Goal: Task Accomplishment & Management: Manage account settings

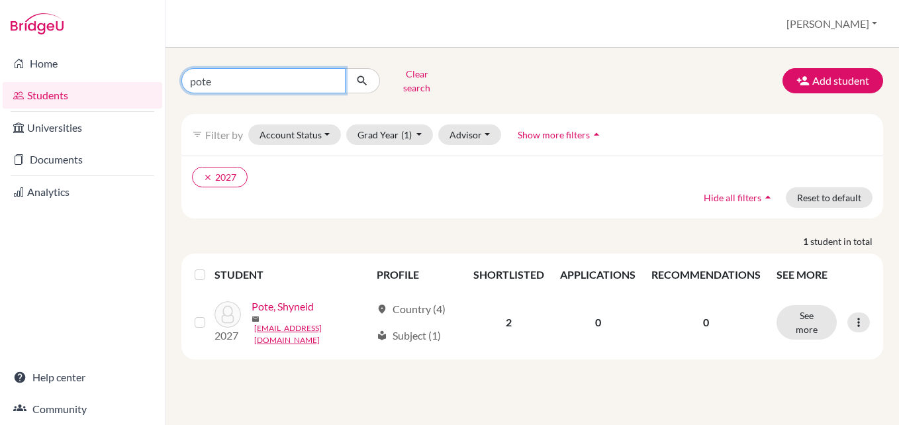
click at [296, 88] on input "pote" at bounding box center [263, 80] width 164 height 25
type input "p"
type input "takomborerwa"
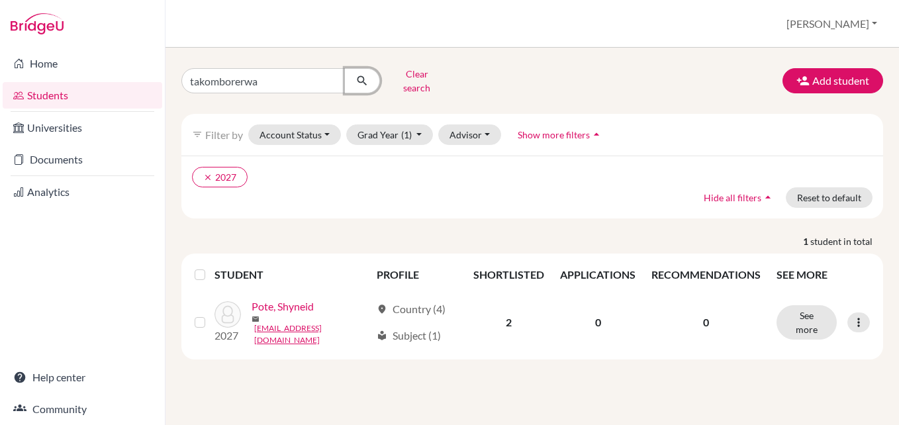
click at [359, 80] on icon "submit" at bounding box center [361, 80] width 13 height 13
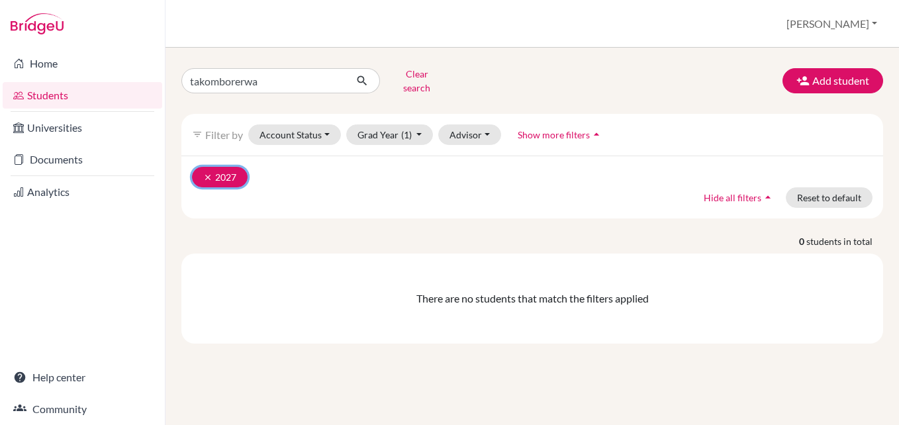
click at [210, 173] on icon "clear" at bounding box center [207, 177] width 9 height 9
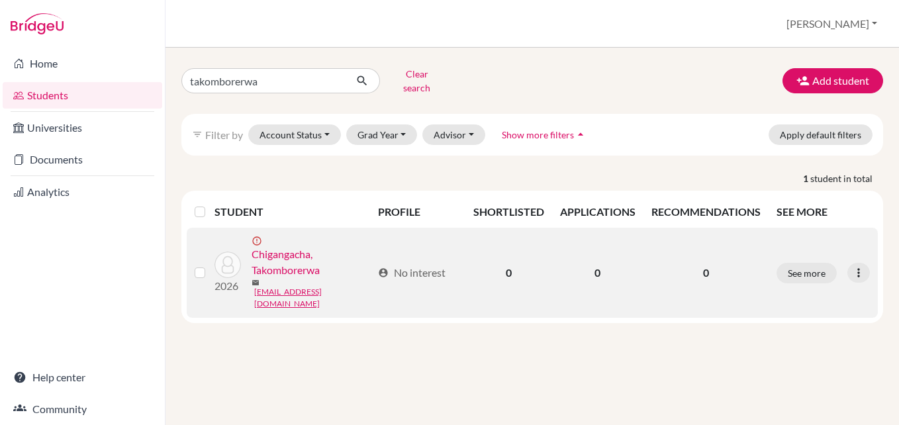
click at [333, 274] on link "Chigangacha, Takomborerwa" at bounding box center [311, 262] width 120 height 32
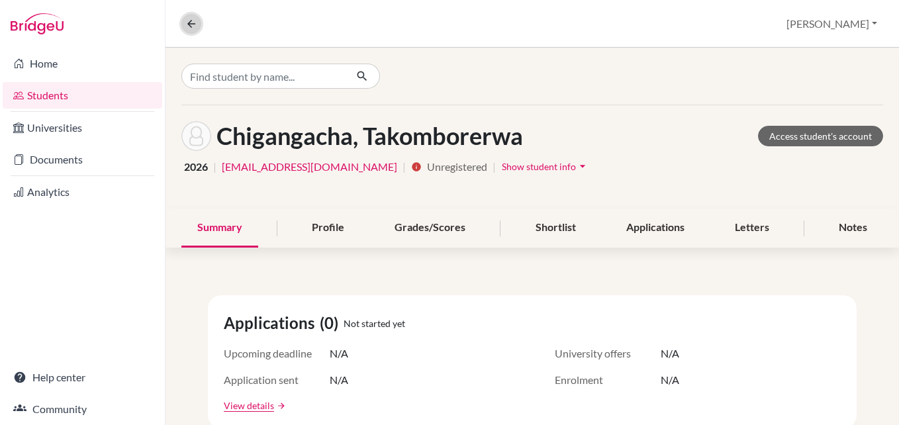
click at [189, 25] on icon at bounding box center [191, 24] width 12 height 12
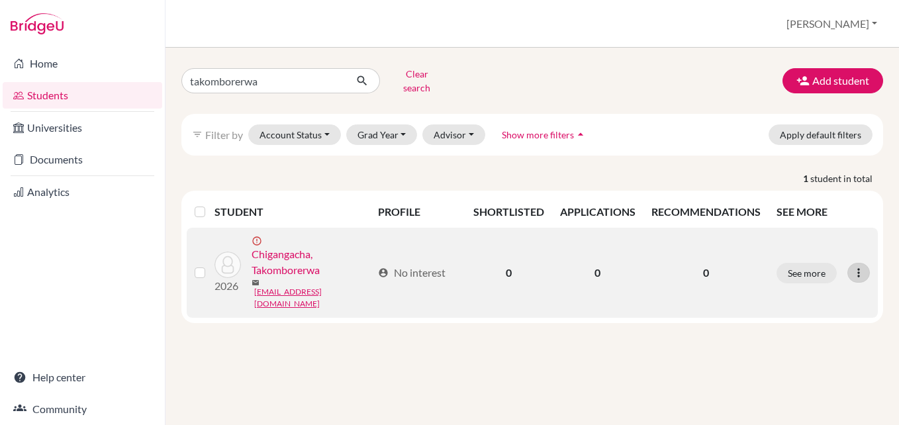
click at [859, 266] on icon at bounding box center [858, 272] width 13 height 13
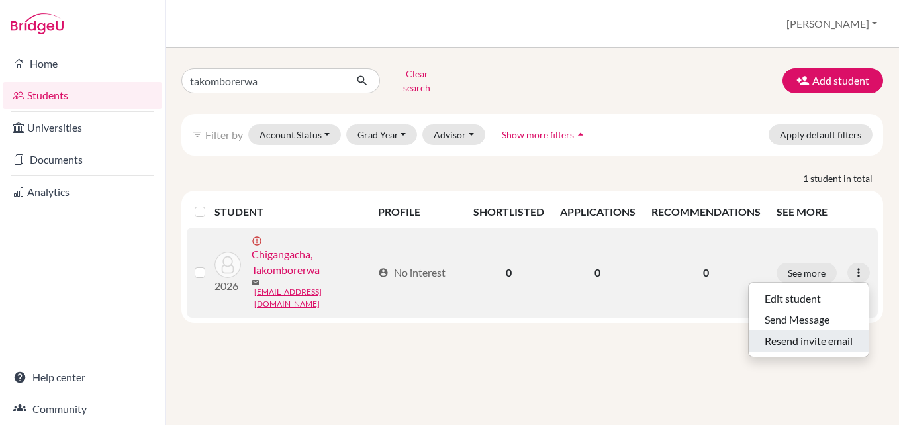
click at [817, 330] on button "Resend invite email" at bounding box center [809, 340] width 120 height 21
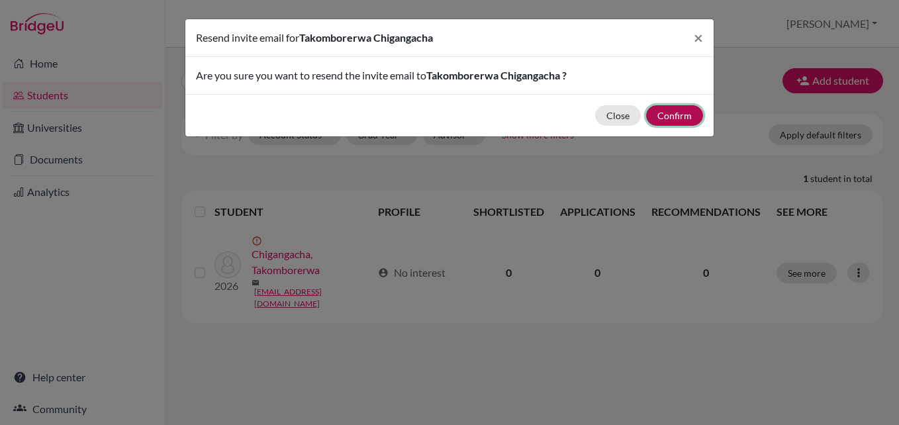
click at [684, 115] on button "Confirm" at bounding box center [674, 115] width 57 height 21
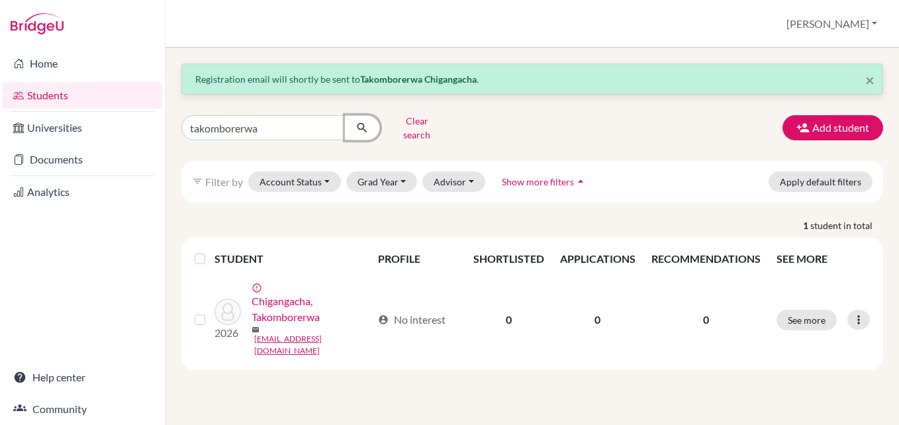
click at [359, 122] on icon "submit" at bounding box center [361, 127] width 13 height 13
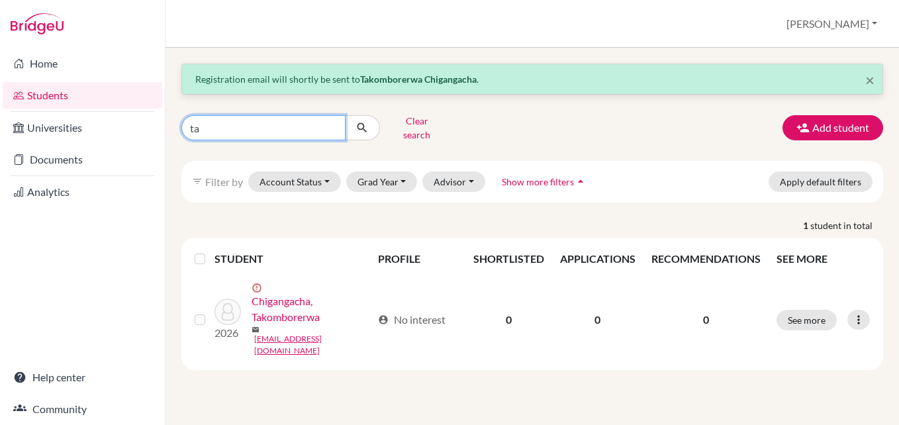
type input "t"
type input "P"
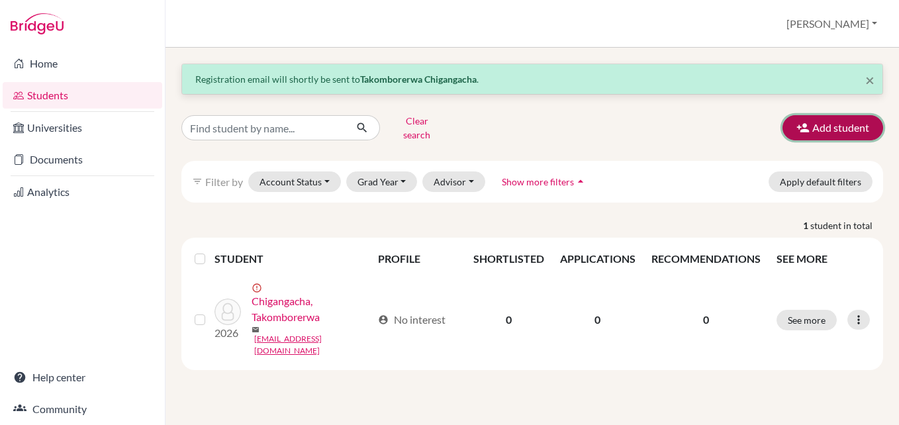
click at [823, 120] on button "Add student" at bounding box center [832, 127] width 101 height 25
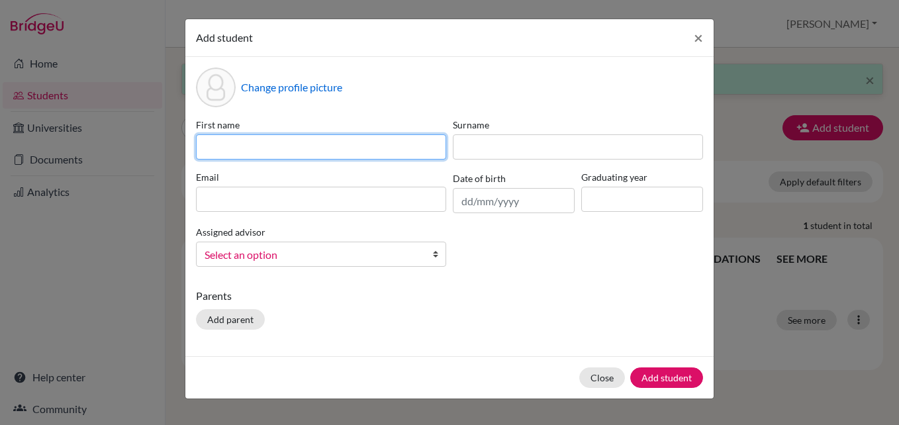
click at [296, 148] on input at bounding box center [321, 146] width 250 height 25
type input "Precious"
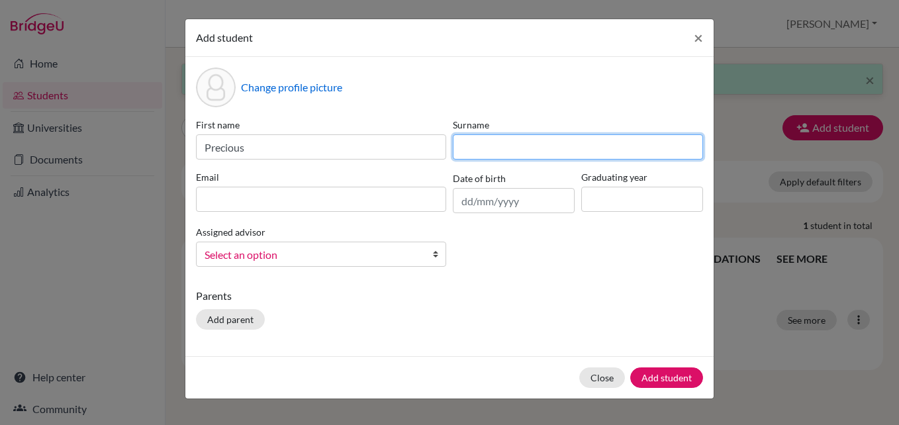
click at [544, 145] on input at bounding box center [578, 146] width 250 height 25
type input "Mangombe"
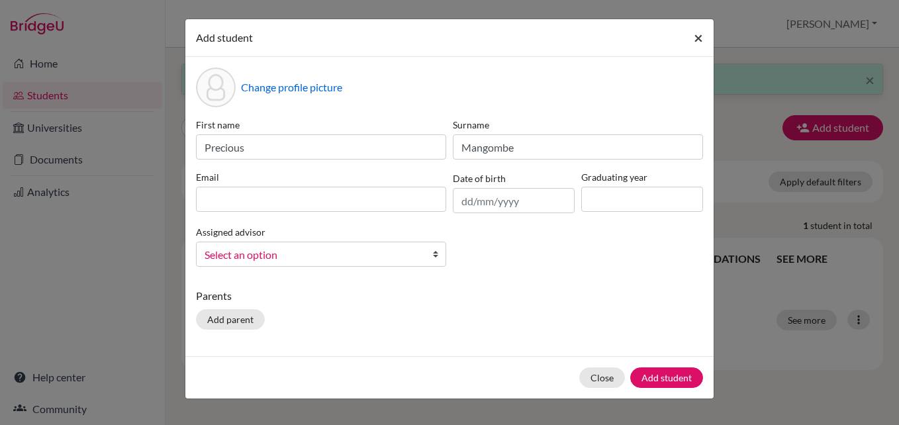
click at [696, 38] on span "×" at bounding box center [698, 37] width 9 height 19
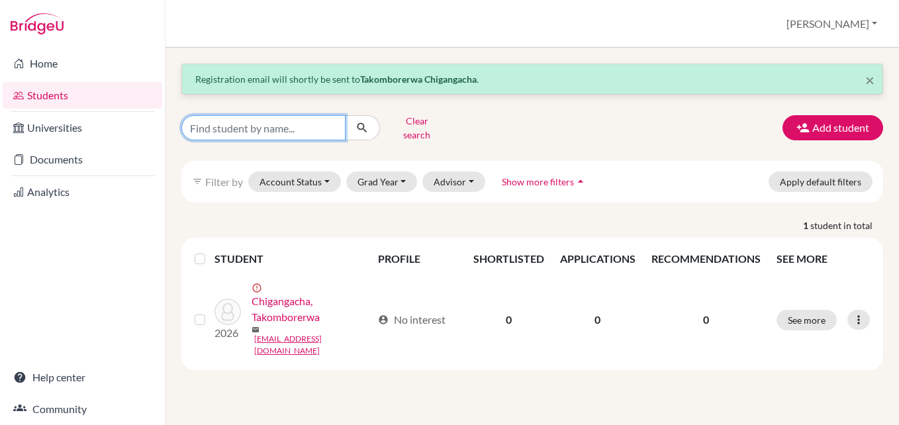
click at [263, 131] on input "Find student by name..." at bounding box center [263, 127] width 164 height 25
type input "precious"
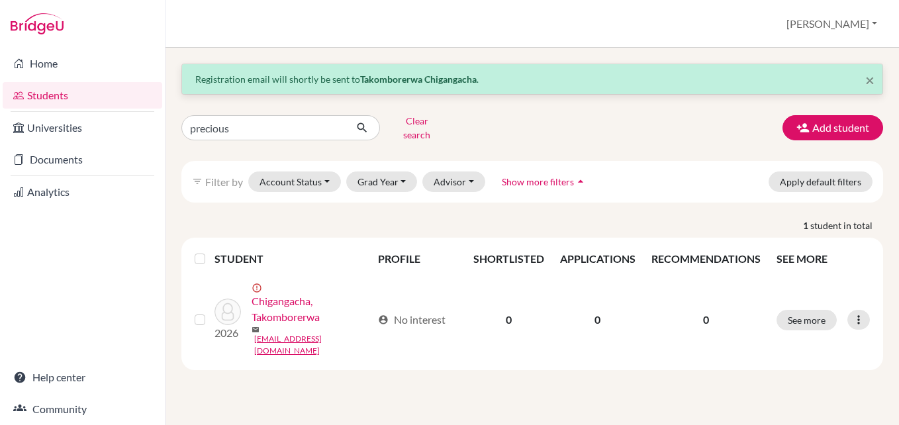
click at [87, 92] on link "Students" at bounding box center [82, 95] width 159 height 26
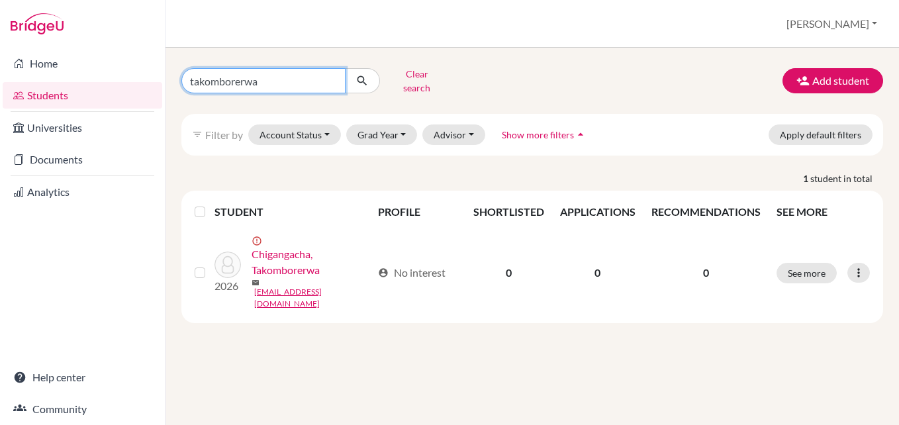
click at [329, 79] on input "takomborerwa" at bounding box center [263, 80] width 164 height 25
type input "precious"
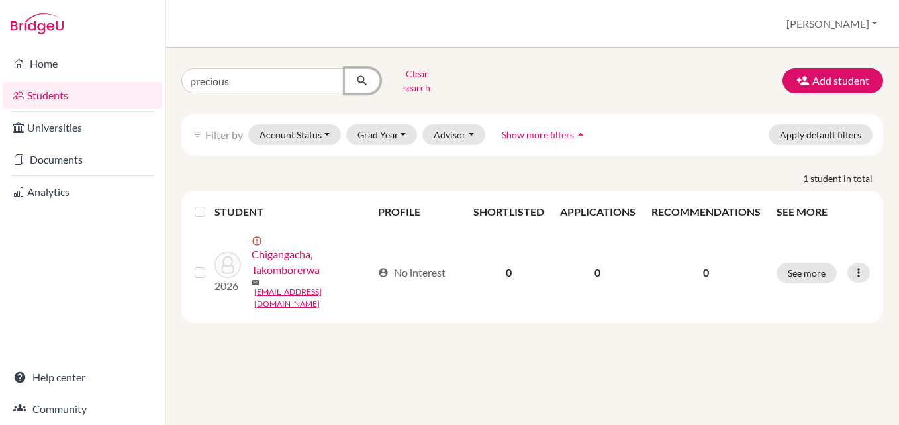
click at [364, 74] on icon "submit" at bounding box center [361, 80] width 13 height 13
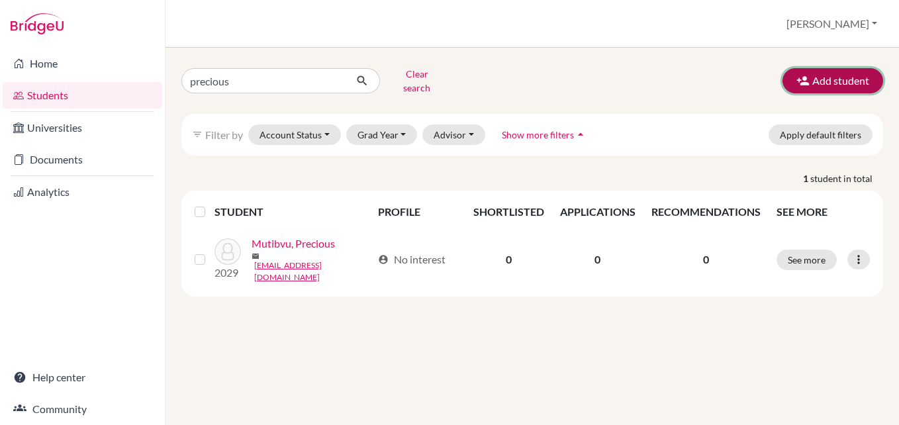
click at [839, 80] on button "Add student" at bounding box center [832, 80] width 101 height 25
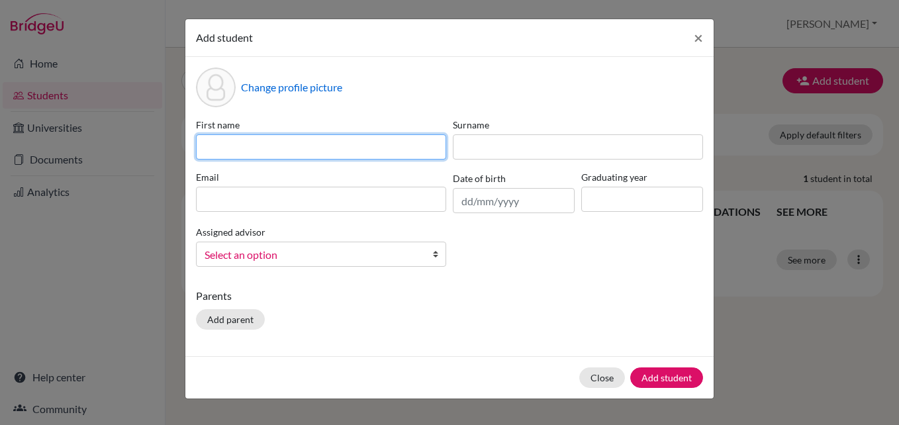
click at [310, 151] on input at bounding box center [321, 146] width 250 height 25
type input "Precious"
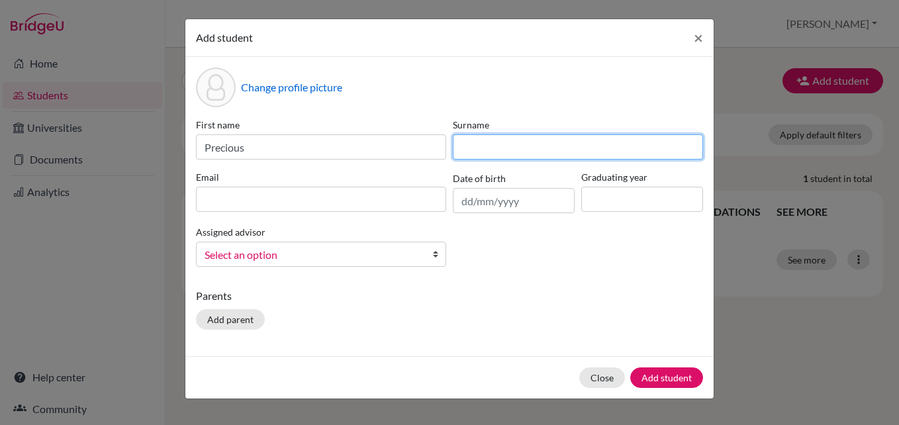
click at [464, 150] on input at bounding box center [578, 146] width 250 height 25
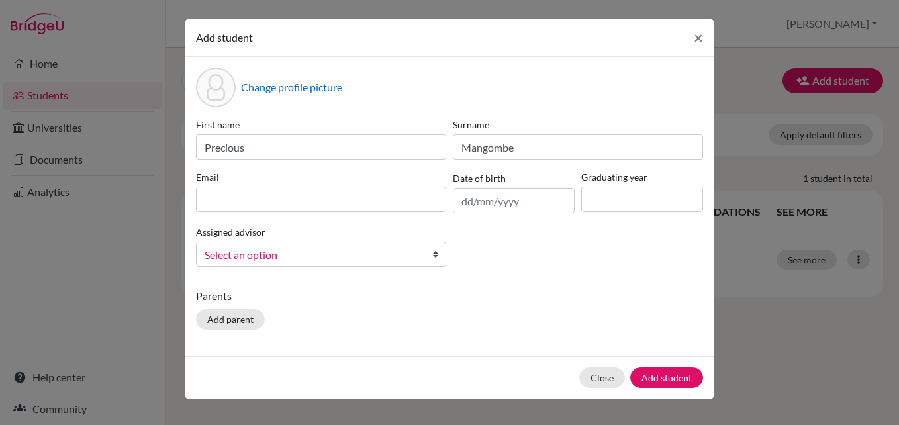
type input "Mangombe"
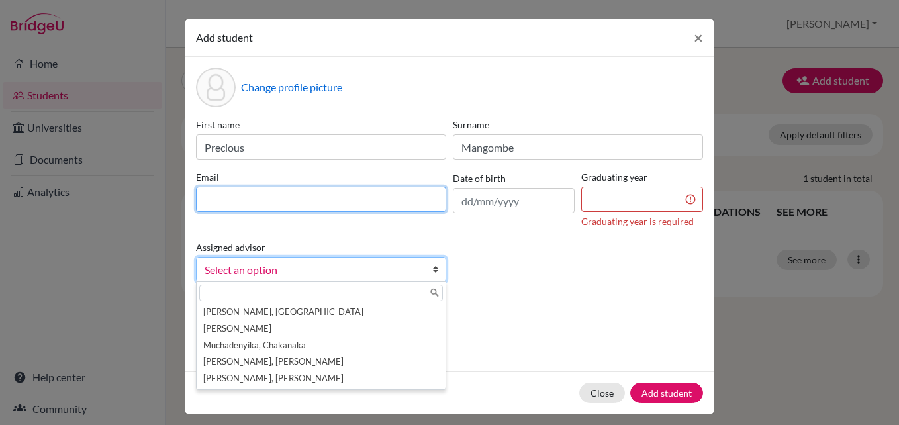
click at [274, 209] on input at bounding box center [321, 199] width 250 height 25
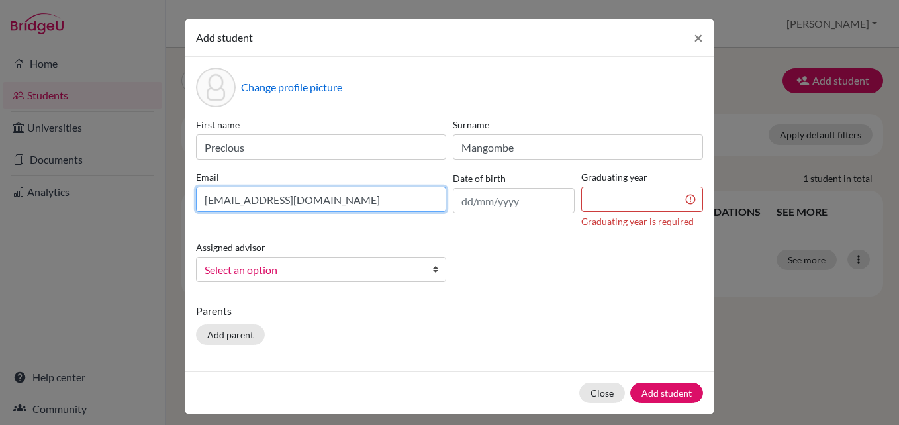
type input "[EMAIL_ADDRESS][DOMAIN_NAME]"
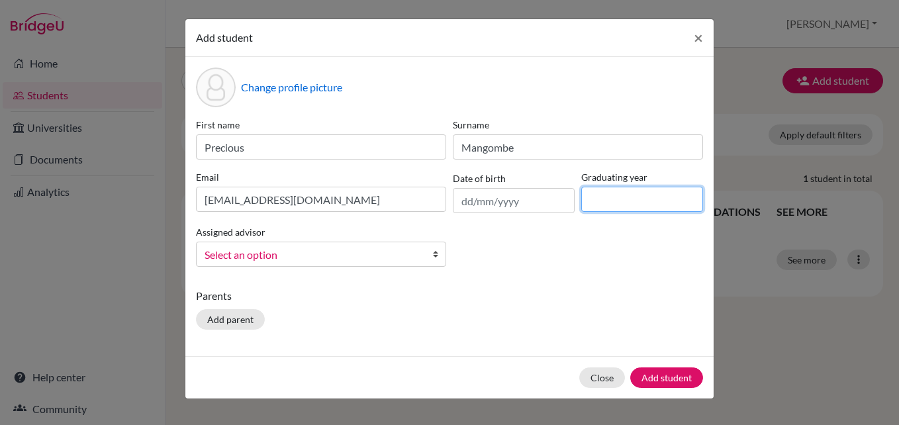
click at [627, 189] on input at bounding box center [642, 199] width 122 height 25
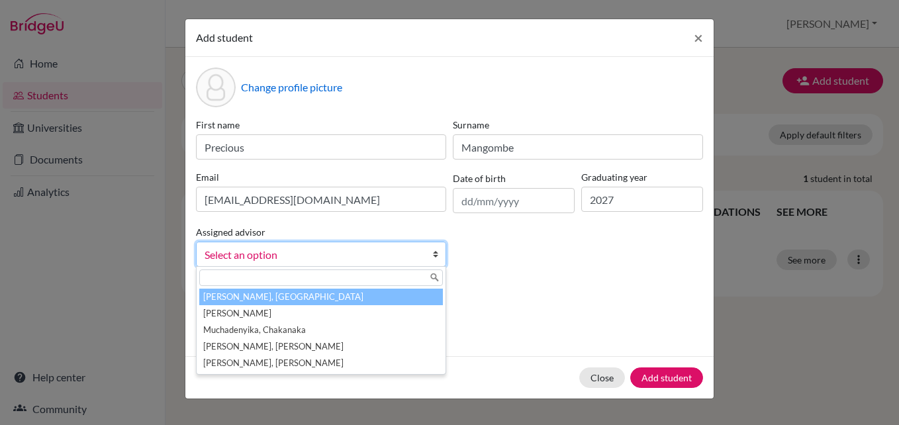
click at [296, 261] on span "Select an option" at bounding box center [313, 254] width 216 height 17
click at [619, 200] on input "2027" at bounding box center [642, 199] width 122 height 25
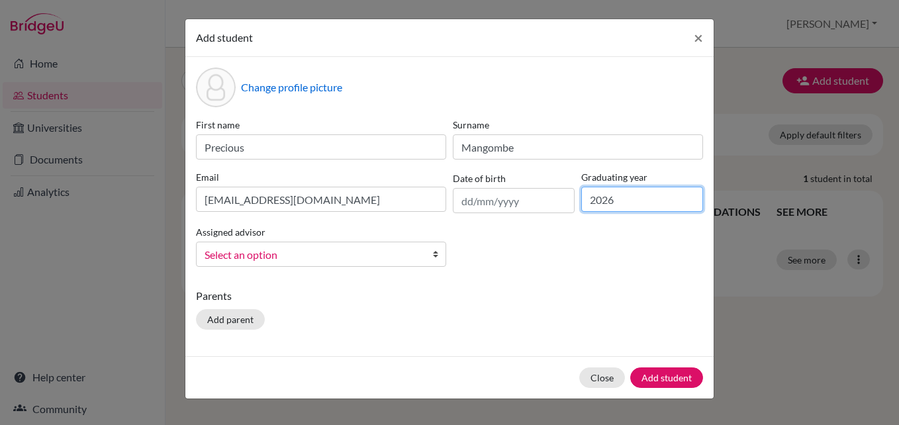
type input "2026"
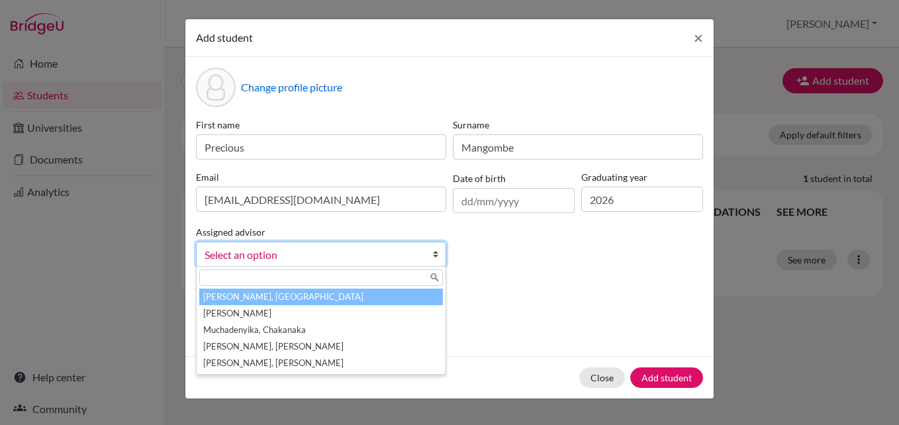
click at [426, 252] on link "Select an option" at bounding box center [321, 254] width 250 height 25
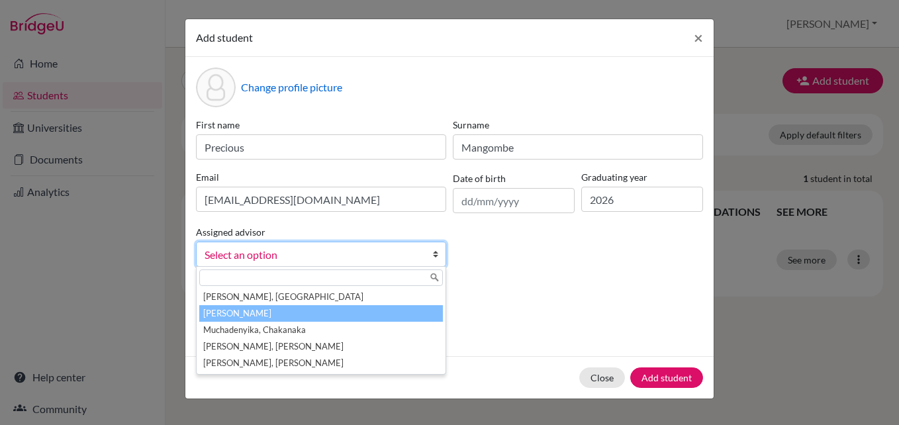
click at [310, 317] on li "[PERSON_NAME]" at bounding box center [321, 313] width 244 height 17
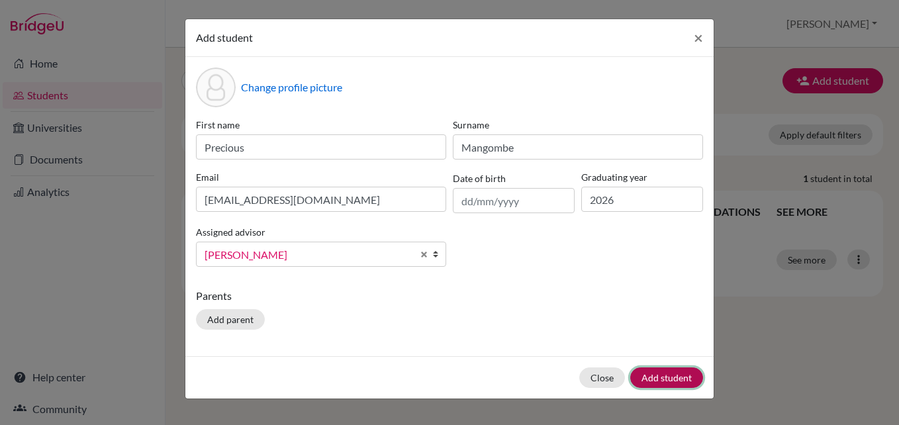
click at [669, 379] on button "Add student" at bounding box center [666, 377] width 73 height 21
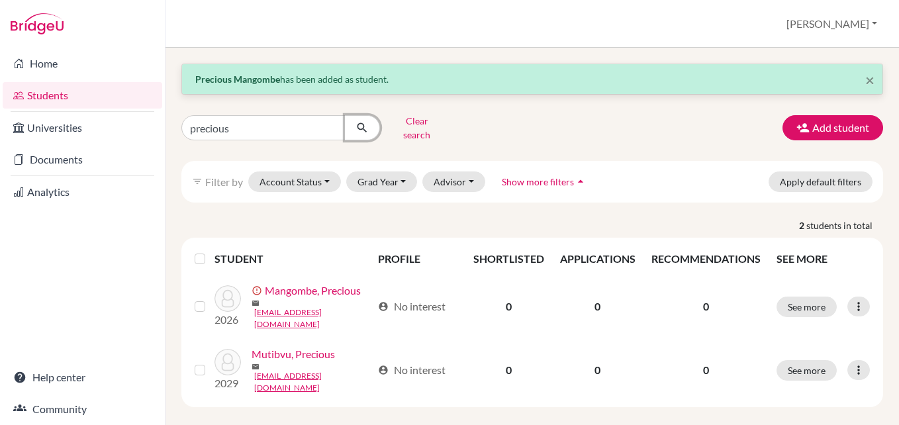
click at [360, 121] on icon "submit" at bounding box center [361, 127] width 13 height 13
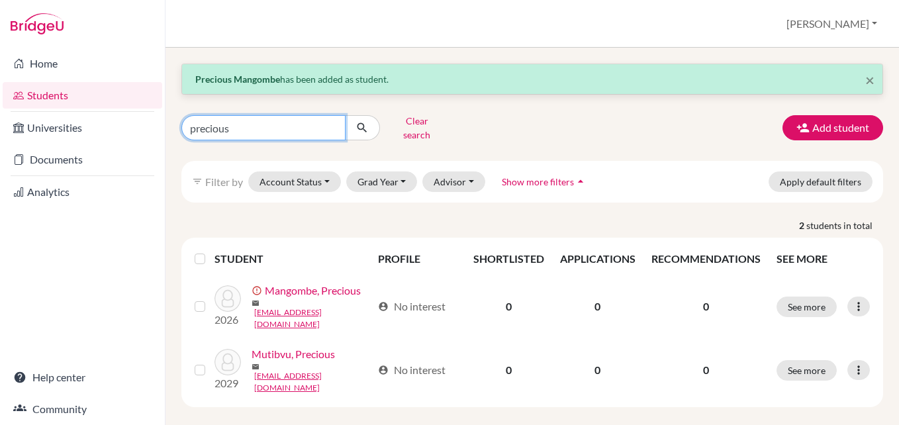
click at [255, 130] on input "precious" at bounding box center [263, 127] width 164 height 25
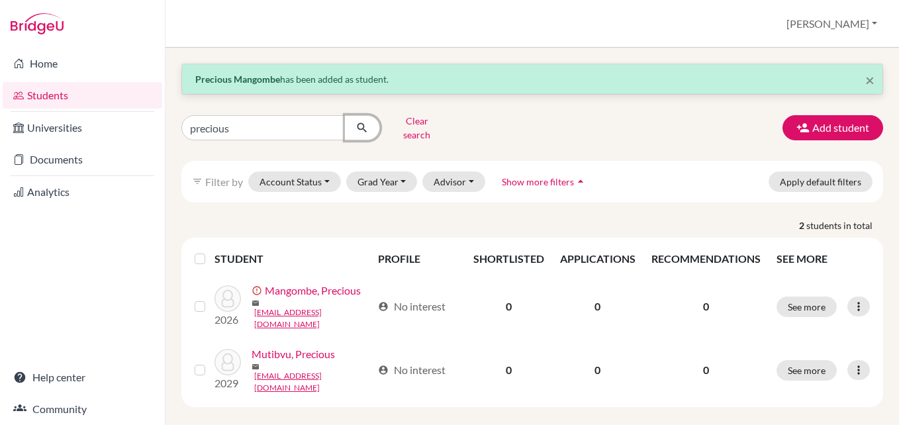
click at [359, 126] on icon "submit" at bounding box center [361, 127] width 13 height 13
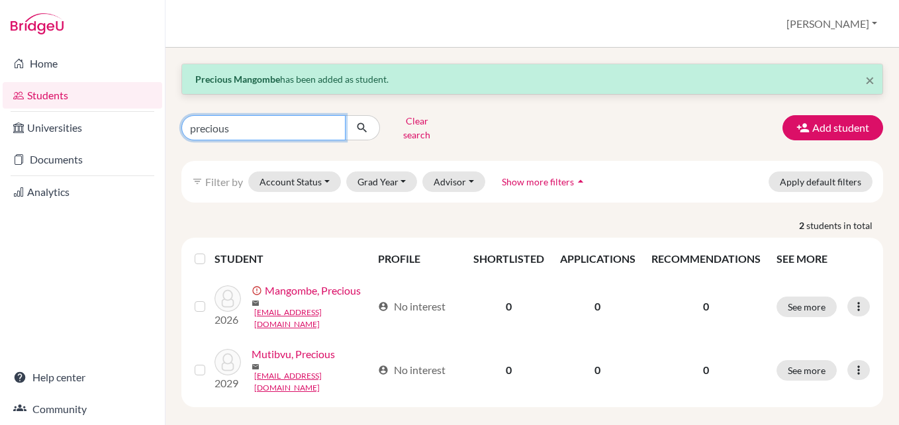
click at [332, 125] on input "precious" at bounding box center [263, 127] width 164 height 25
type input "Takomborerwa"
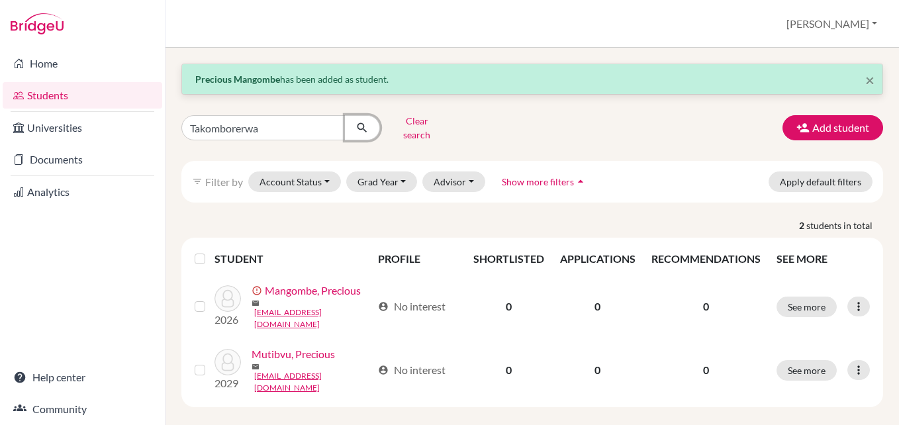
click at [361, 121] on icon "submit" at bounding box center [361, 127] width 13 height 13
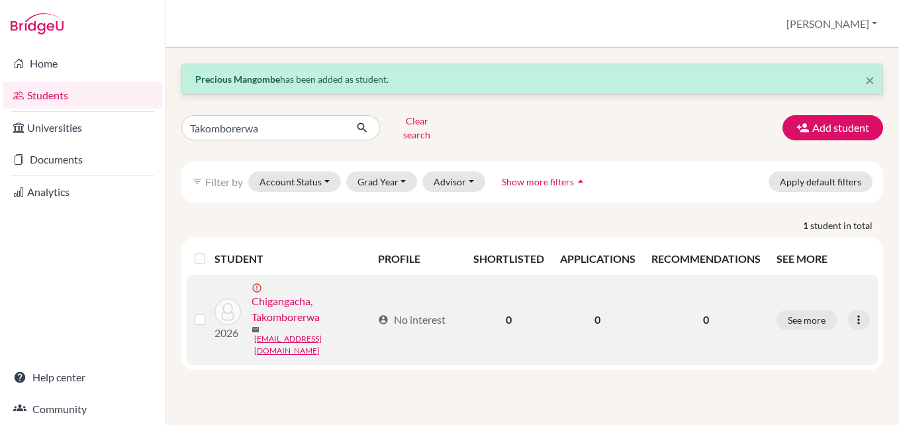
click at [306, 325] on link "Chigangacha, Takomborerwa" at bounding box center [311, 309] width 120 height 32
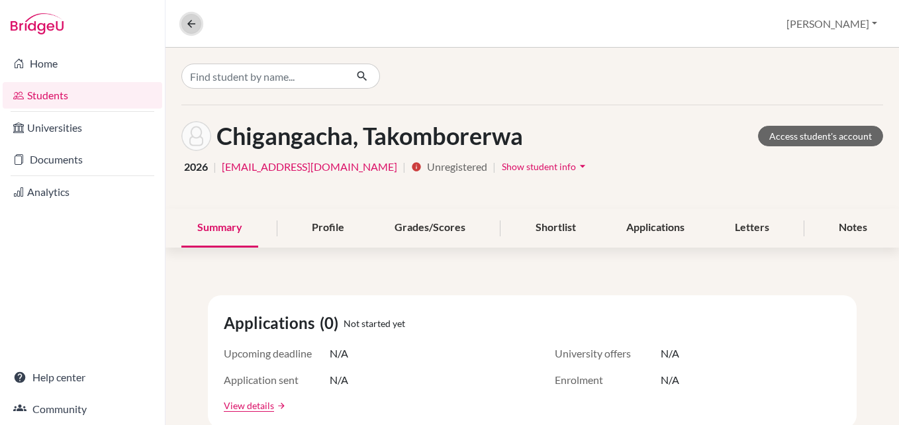
click at [190, 24] on icon at bounding box center [191, 24] width 12 height 12
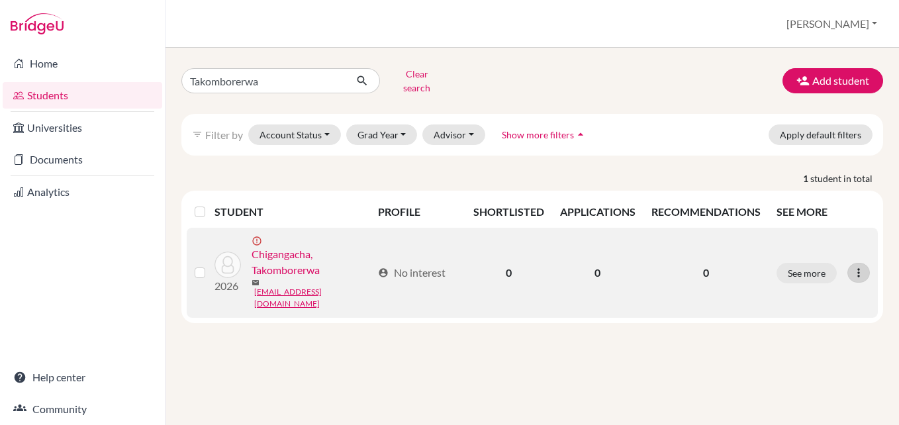
click at [856, 266] on icon at bounding box center [858, 272] width 13 height 13
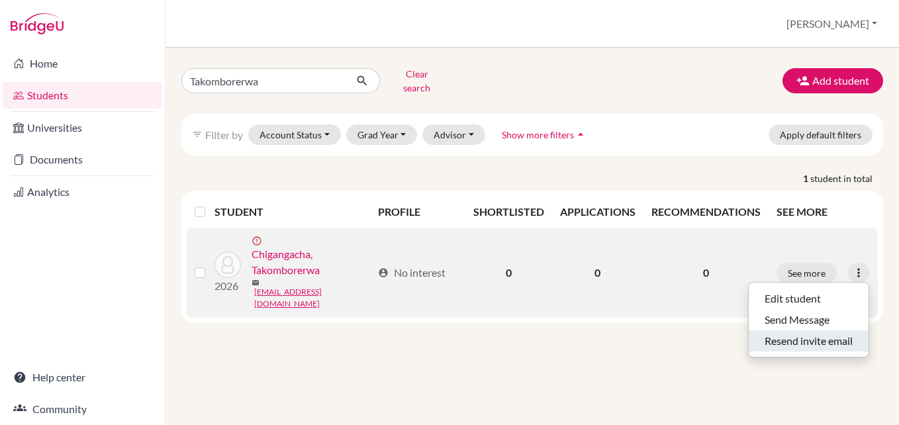
click at [828, 330] on button "Resend invite email" at bounding box center [809, 340] width 120 height 21
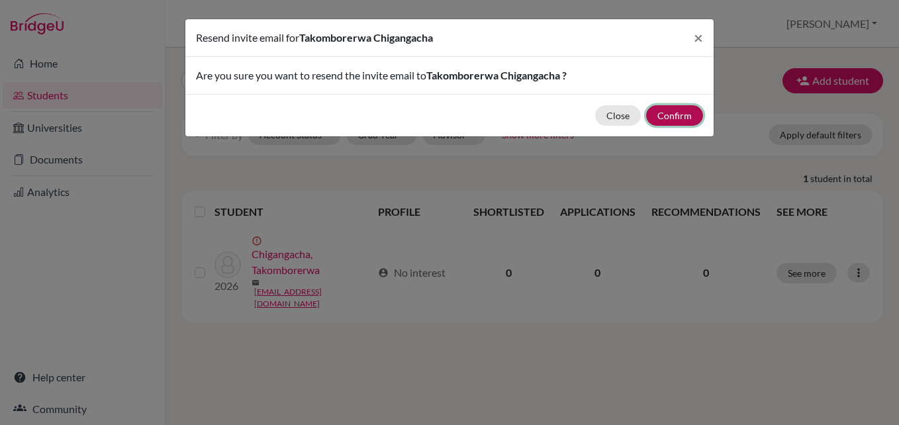
click at [663, 111] on button "Confirm" at bounding box center [674, 115] width 57 height 21
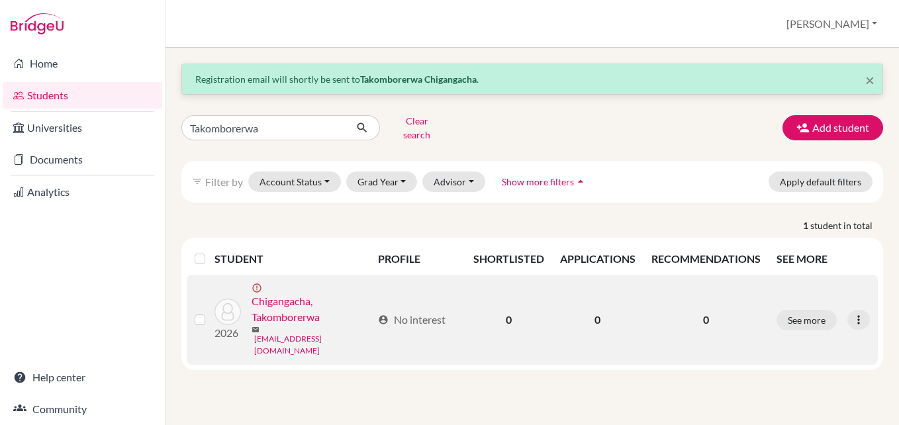
click at [359, 334] on link "[EMAIL_ADDRESS][DOMAIN_NAME]" at bounding box center [313, 345] width 118 height 24
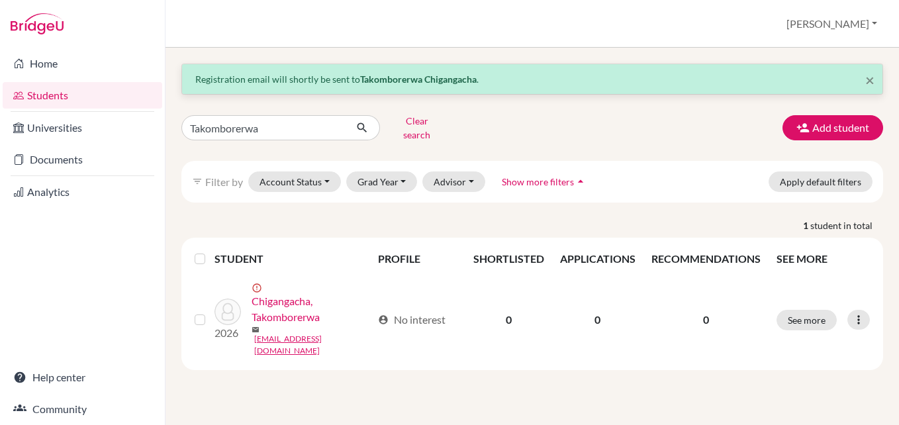
click at [636, 123] on div "Takomborerwa Clear search Add student" at bounding box center [531, 128] width 721 height 34
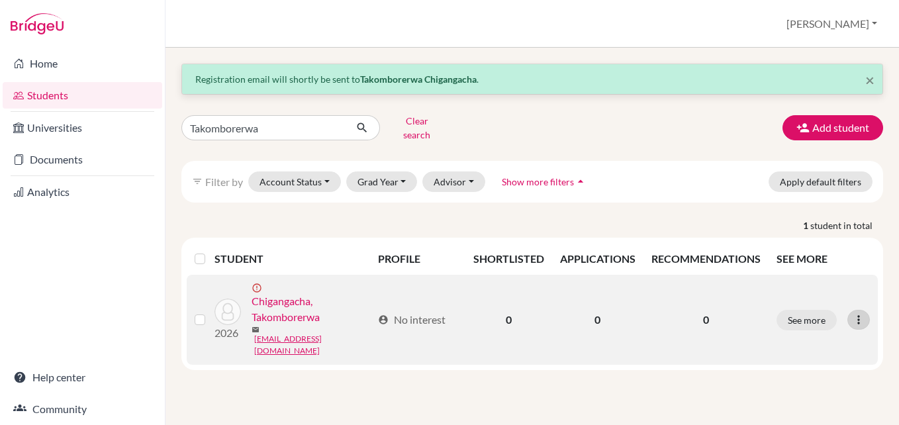
click at [855, 313] on icon at bounding box center [858, 319] width 13 height 13
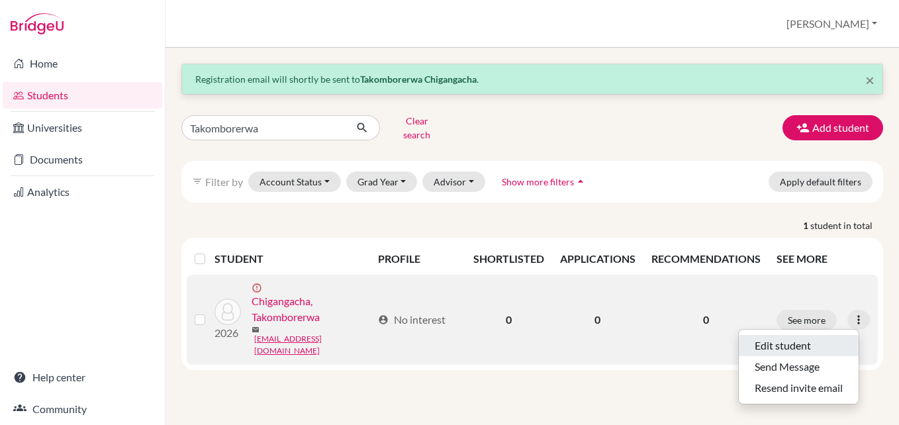
click at [807, 335] on button "Edit student" at bounding box center [799, 345] width 120 height 21
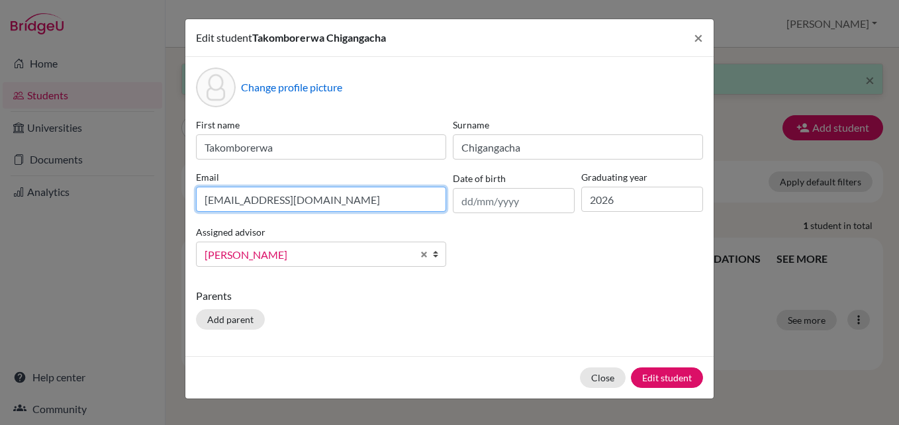
click at [244, 201] on input "[EMAIL_ADDRESS][DOMAIN_NAME]" at bounding box center [321, 199] width 250 height 25
type input "[EMAIL_ADDRESS][DOMAIN_NAME]"
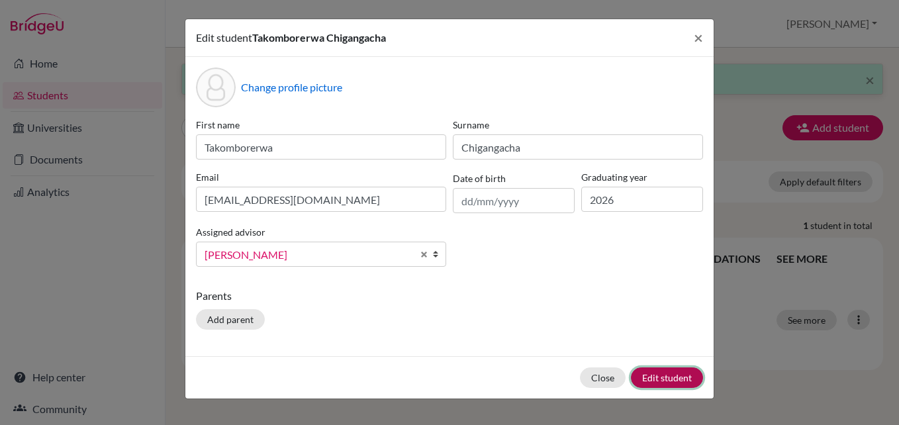
click at [653, 375] on button "Edit student" at bounding box center [667, 377] width 72 height 21
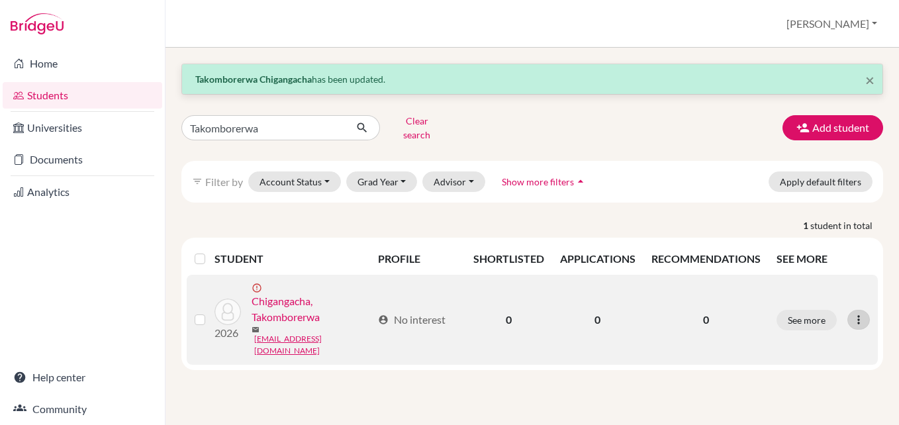
click at [855, 313] on icon at bounding box center [858, 319] width 13 height 13
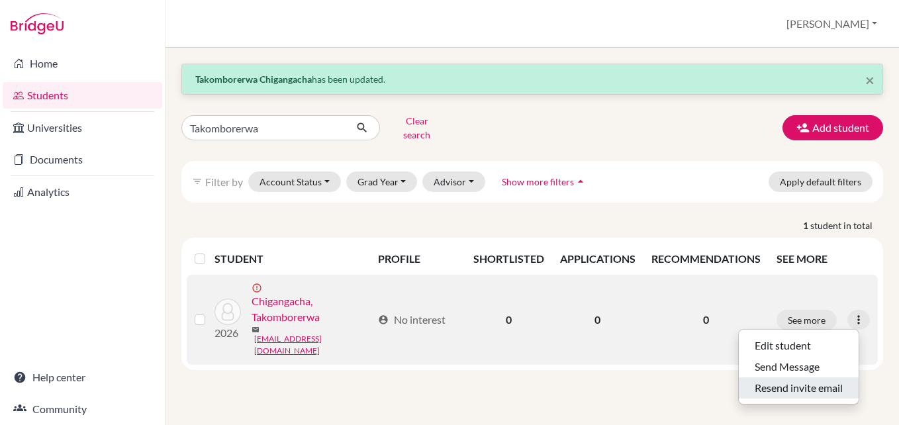
click at [803, 377] on button "Resend invite email" at bounding box center [799, 387] width 120 height 21
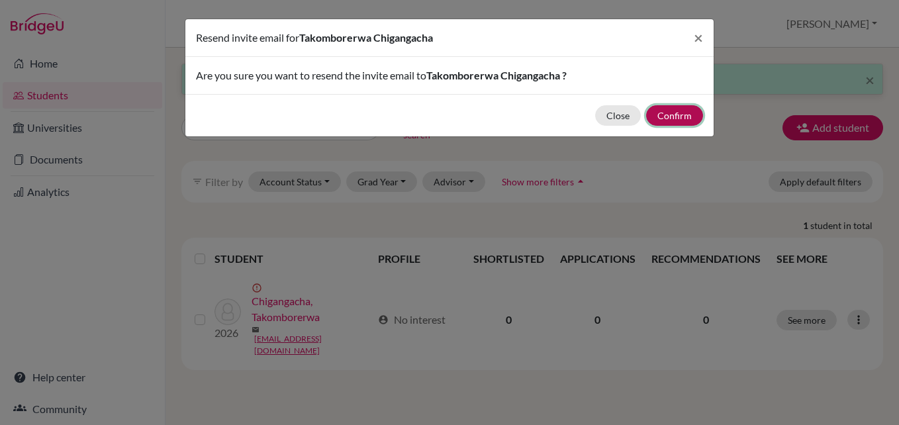
click at [664, 118] on button "Confirm" at bounding box center [674, 115] width 57 height 21
